Goal: Transaction & Acquisition: Purchase product/service

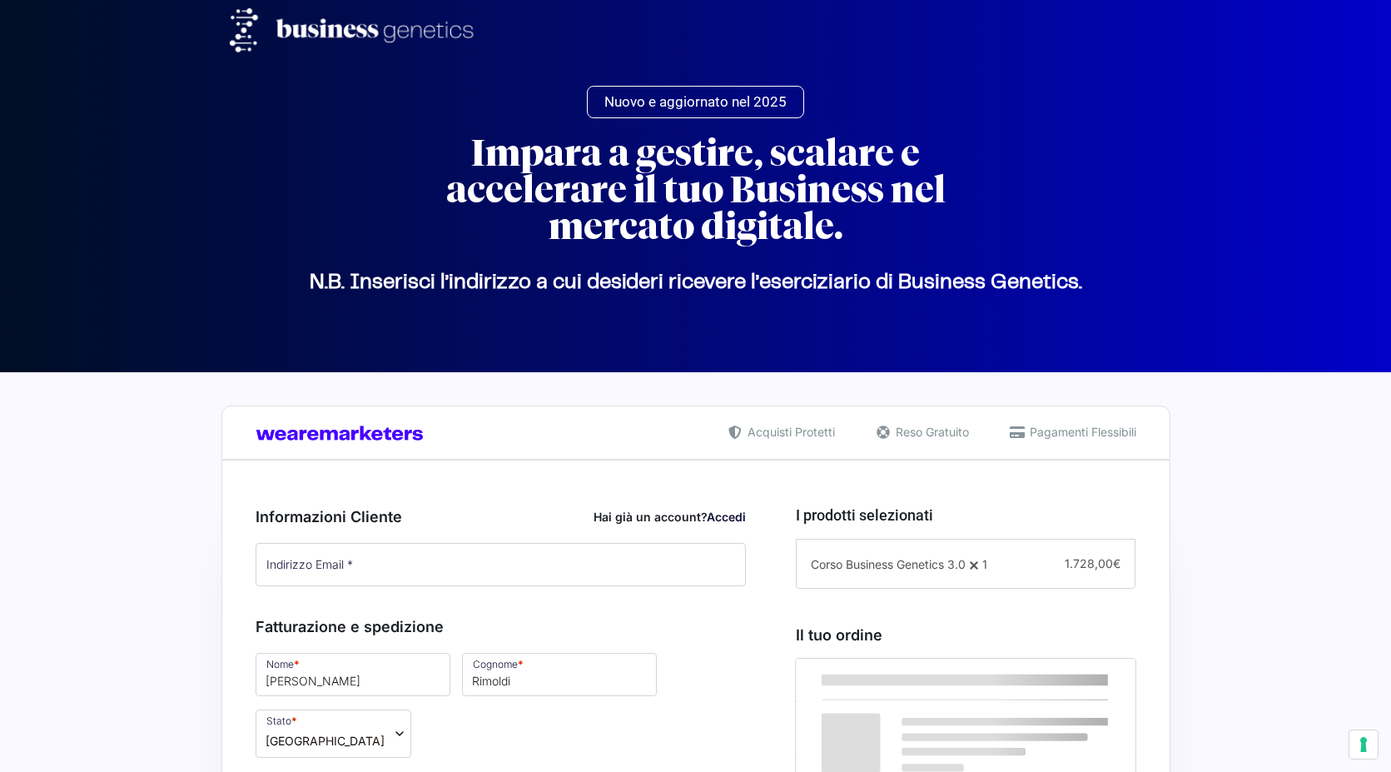
select select
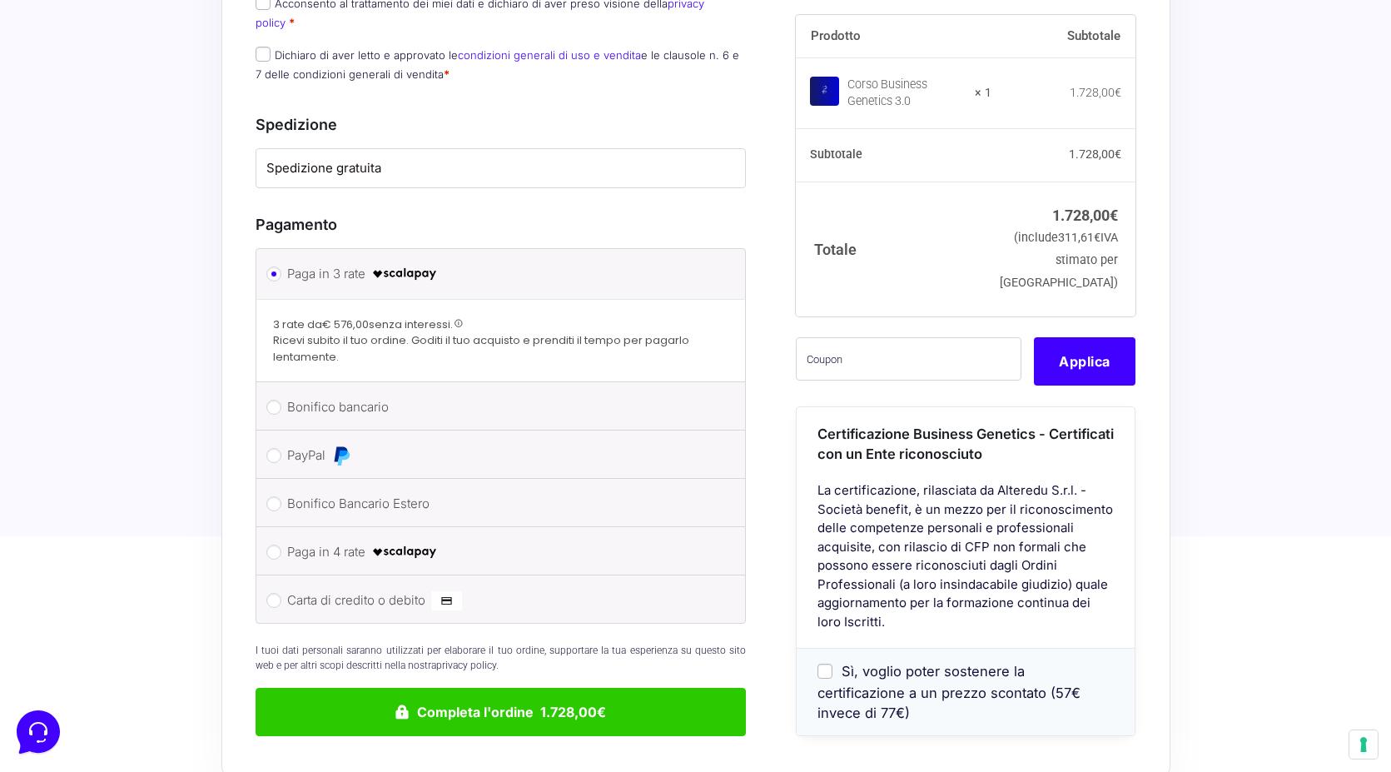
scroll to position [1228, 0]
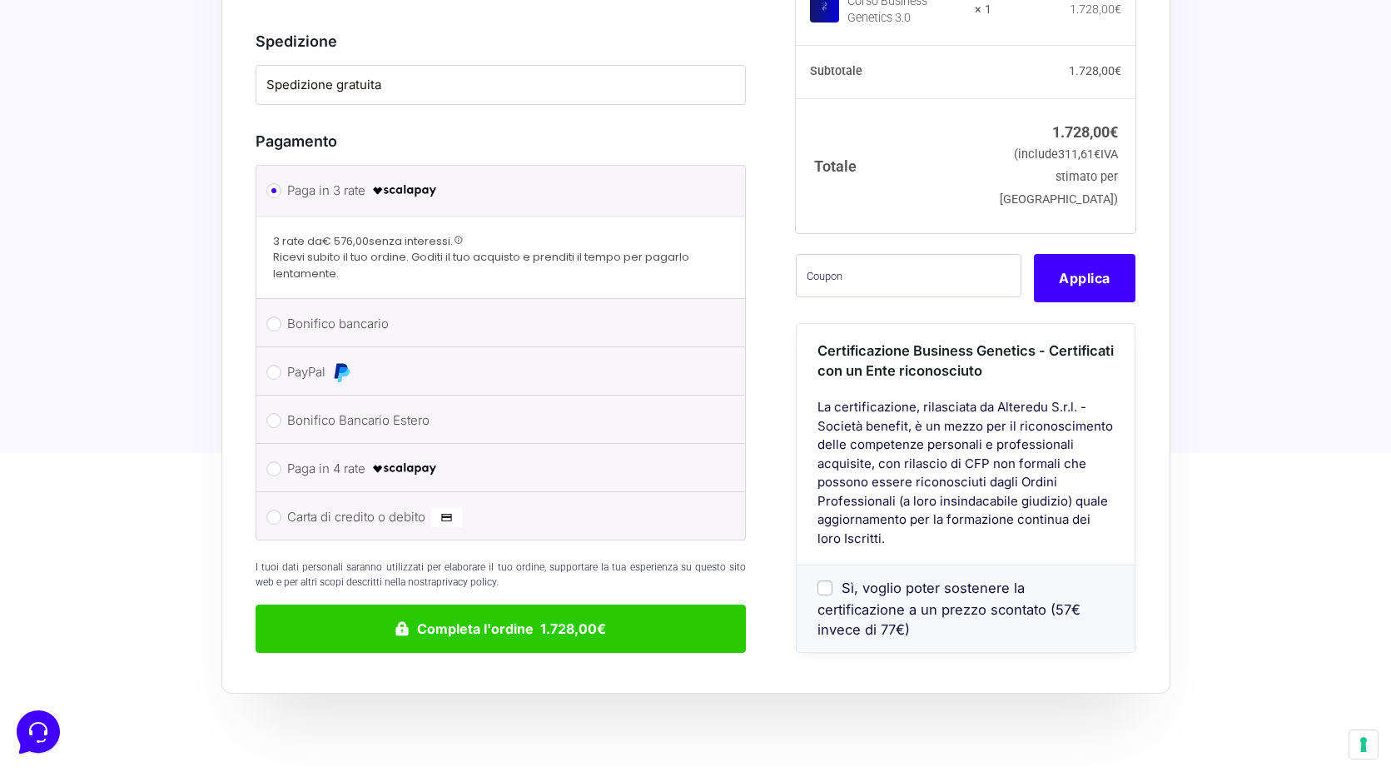
click at [350, 456] on label "Paga in 4 rate" at bounding box center [498, 468] width 422 height 25
click at [281, 461] on input "Paga in 4 rate" at bounding box center [273, 468] width 15 height 15
radio input "true"
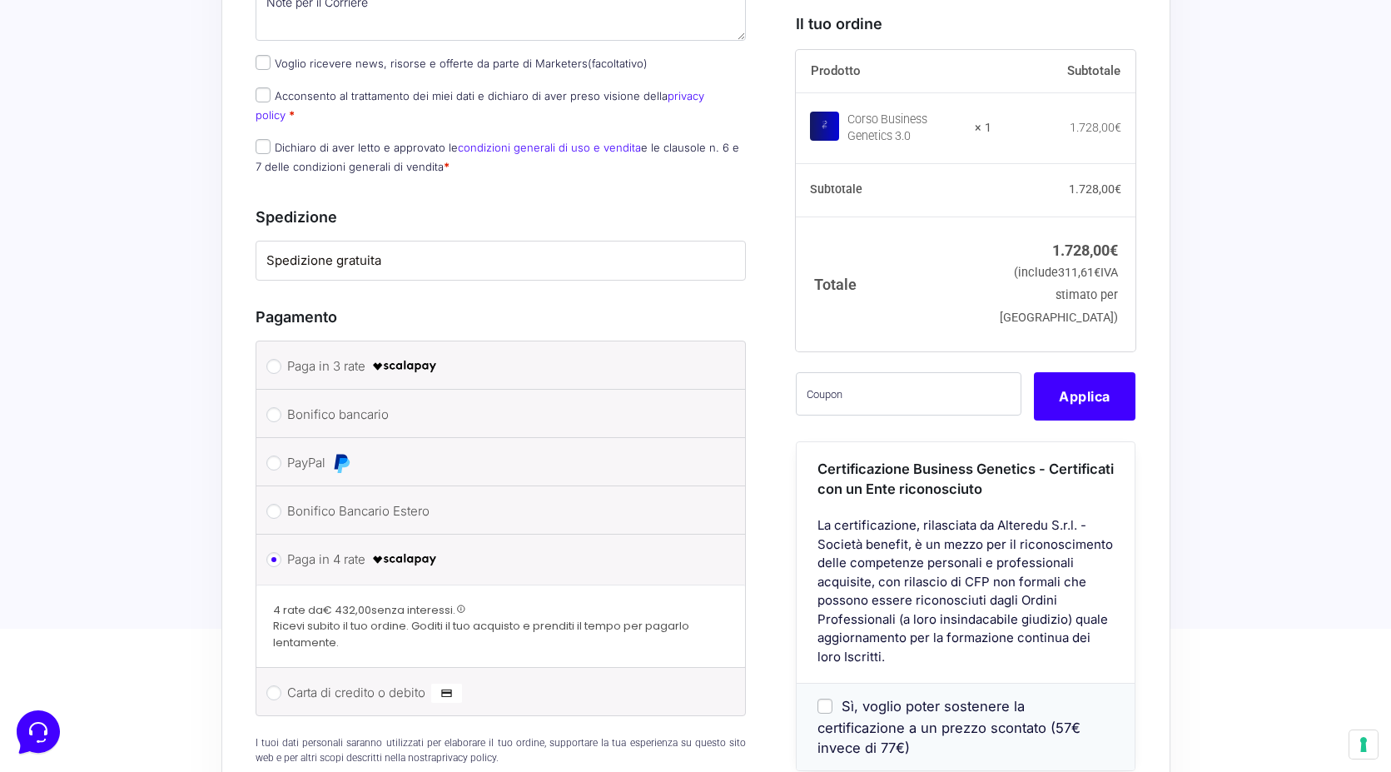
scroll to position [1039, 0]
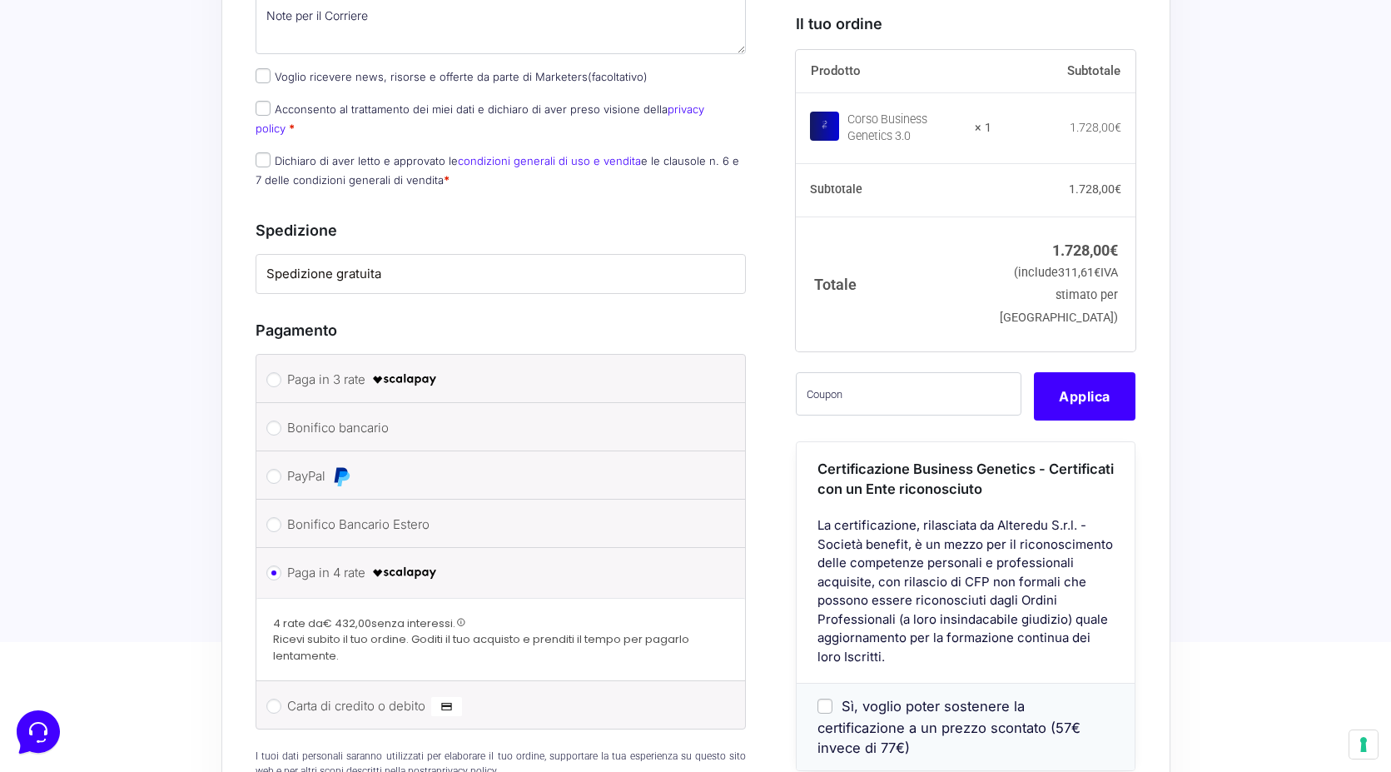
click at [295, 464] on label "PayPal" at bounding box center [498, 476] width 422 height 25
click at [281, 469] on input "PayPal" at bounding box center [273, 476] width 15 height 15
radio input "true"
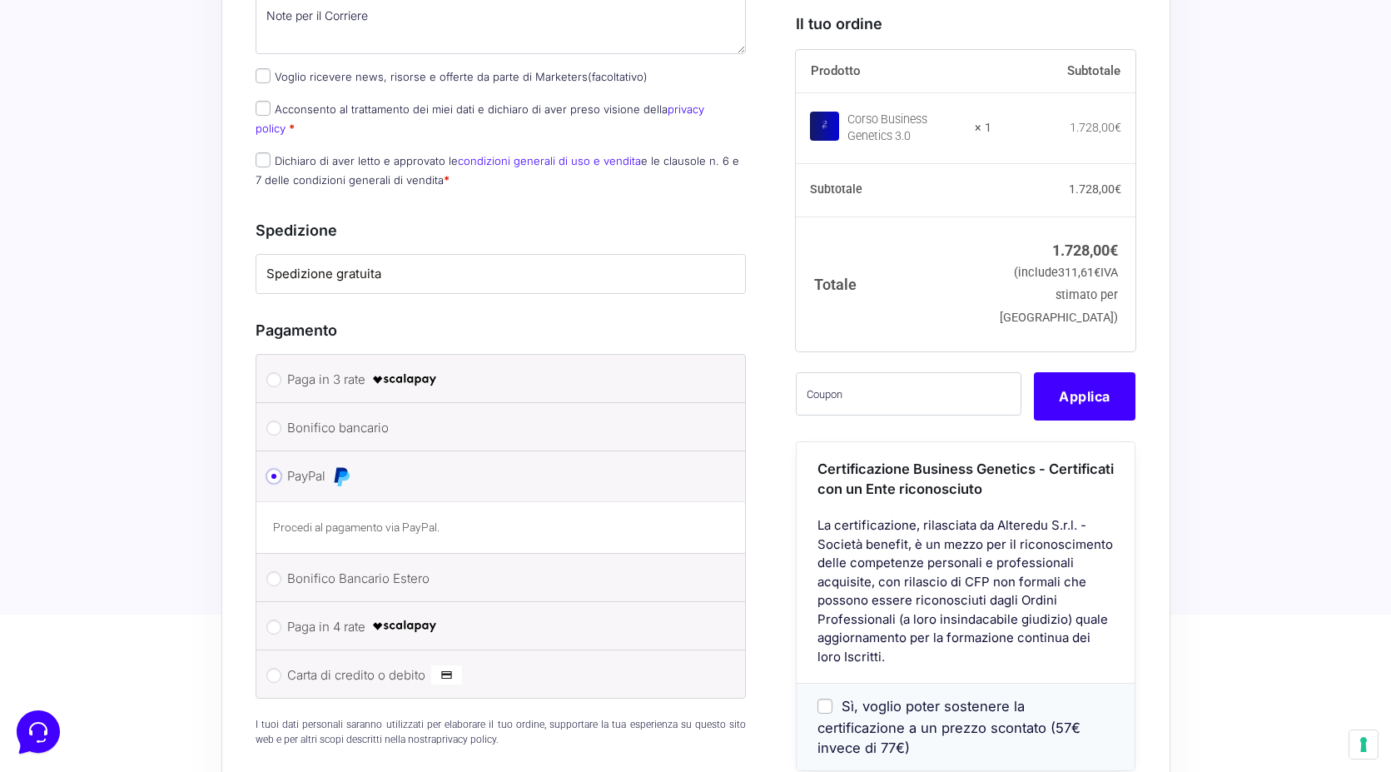
scroll to position [1037, 0]
click at [305, 664] on label "Carta di credito o debito" at bounding box center [498, 676] width 422 height 25
click at [281, 669] on input "Carta di credito o debito" at bounding box center [273, 676] width 15 height 15
radio input "true"
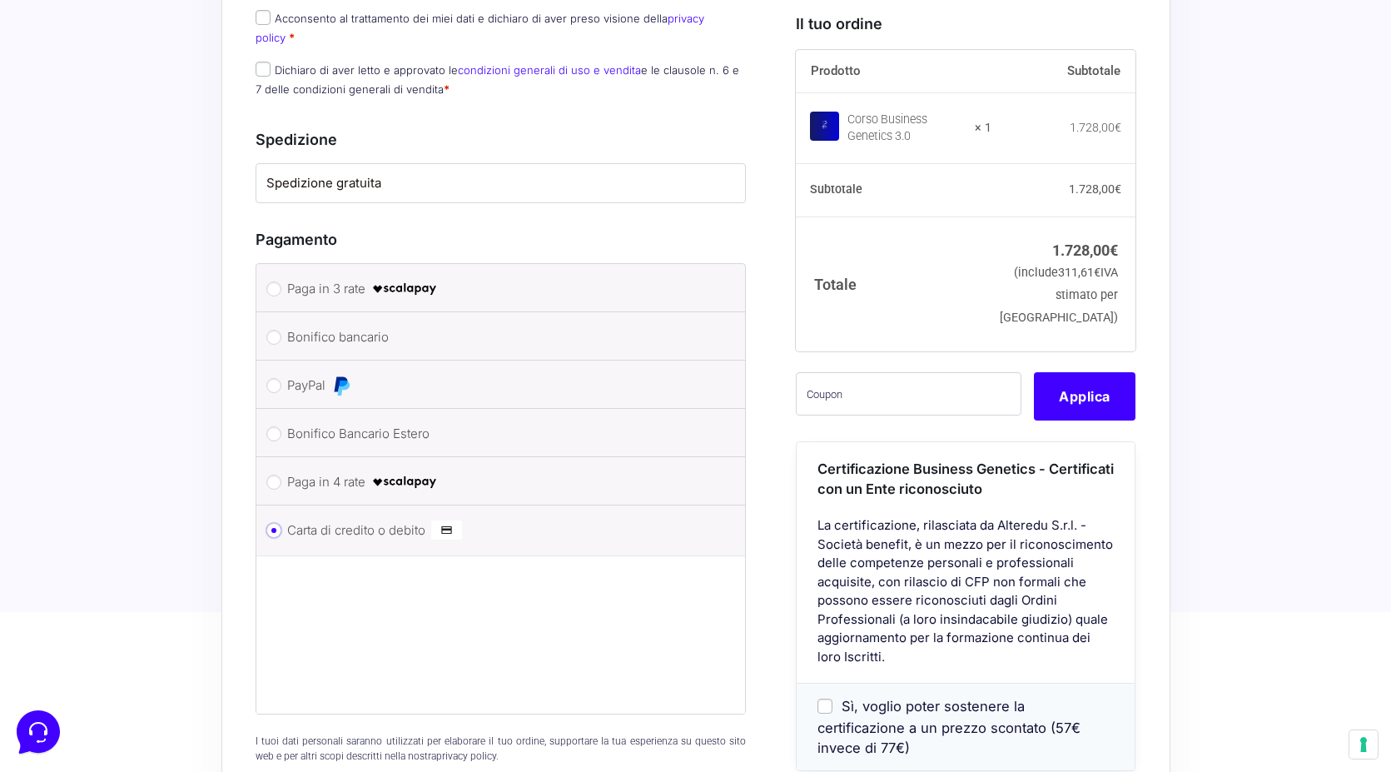
scroll to position [1087, 0]
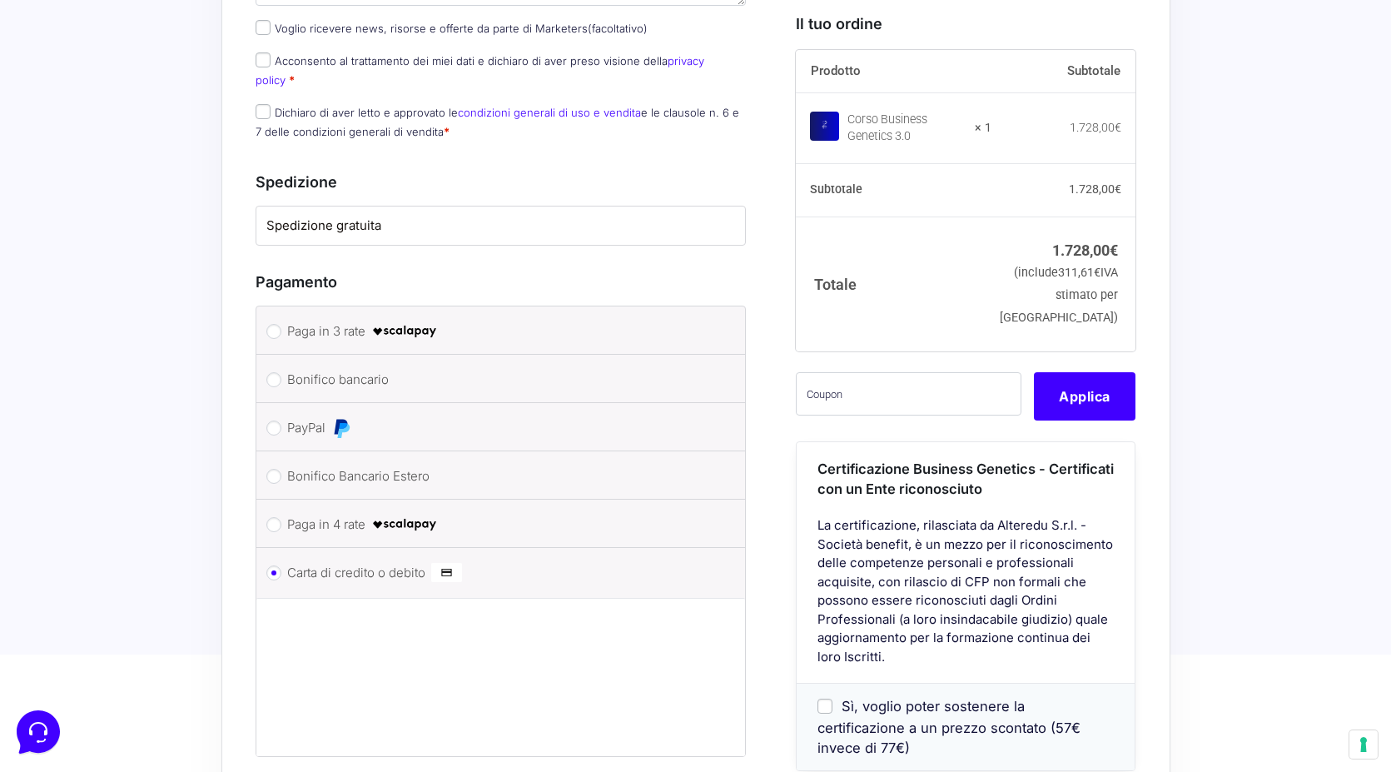
click at [281, 306] on li "Paga in 3 rate" at bounding box center [500, 330] width 489 height 48
click at [274, 324] on input "Paga in 3 rate" at bounding box center [273, 331] width 15 height 15
radio input "true"
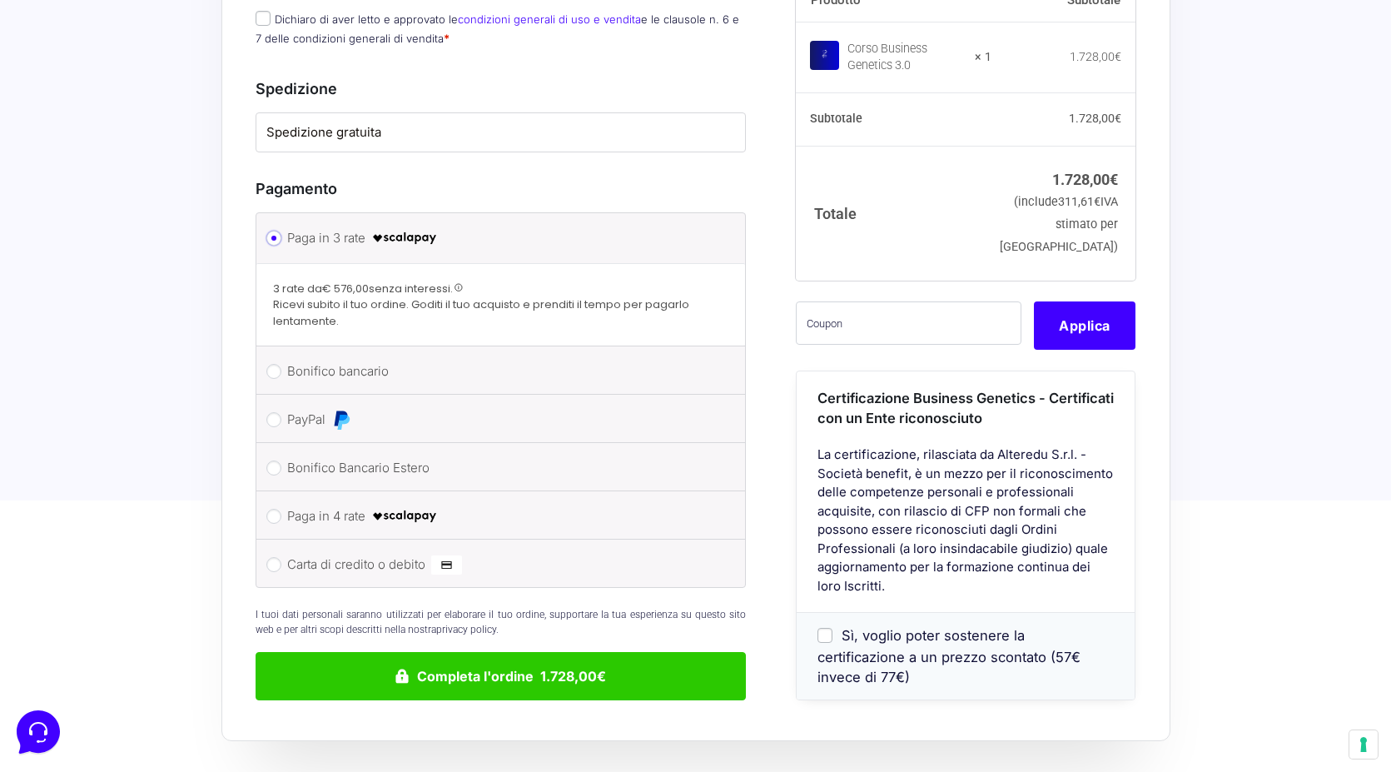
scroll to position [1228, 0]
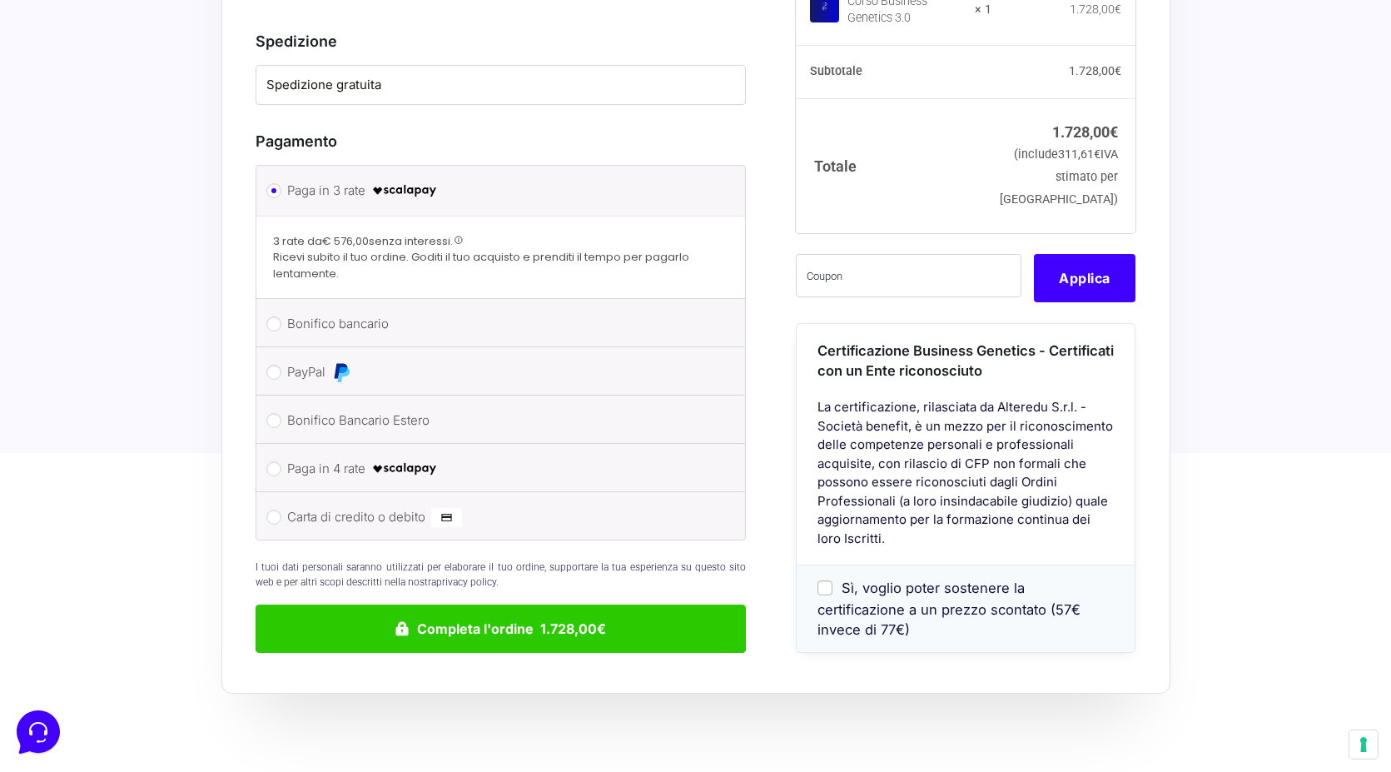
click at [906, 579] on span "Sì, voglio poter sostenere la certificazione a un prezzo scontato (57€ invece d…" at bounding box center [948, 608] width 263 height 58
click at [832, 579] on input "Sì, voglio poter sostenere la certificazione a un prezzo scontato (57€ invece d…" at bounding box center [824, 586] width 15 height 15
checkbox input "true"
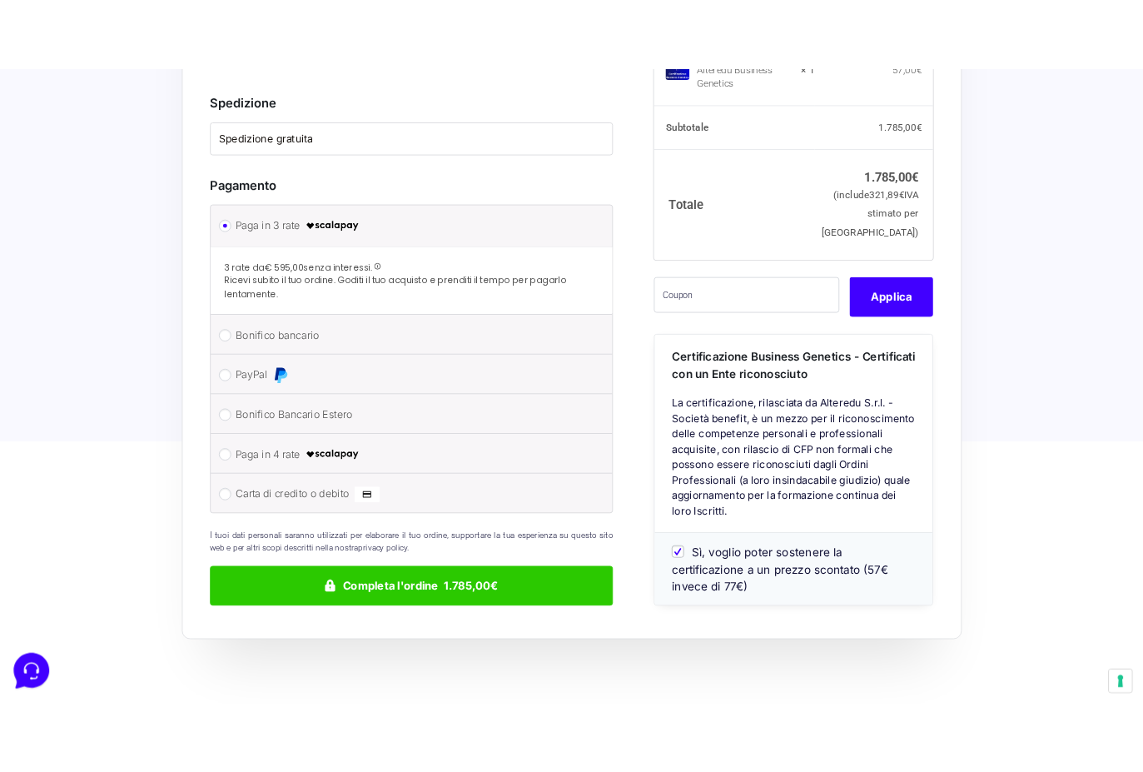
scroll to position [294, 0]
